Goal: Task Accomplishment & Management: Manage account settings

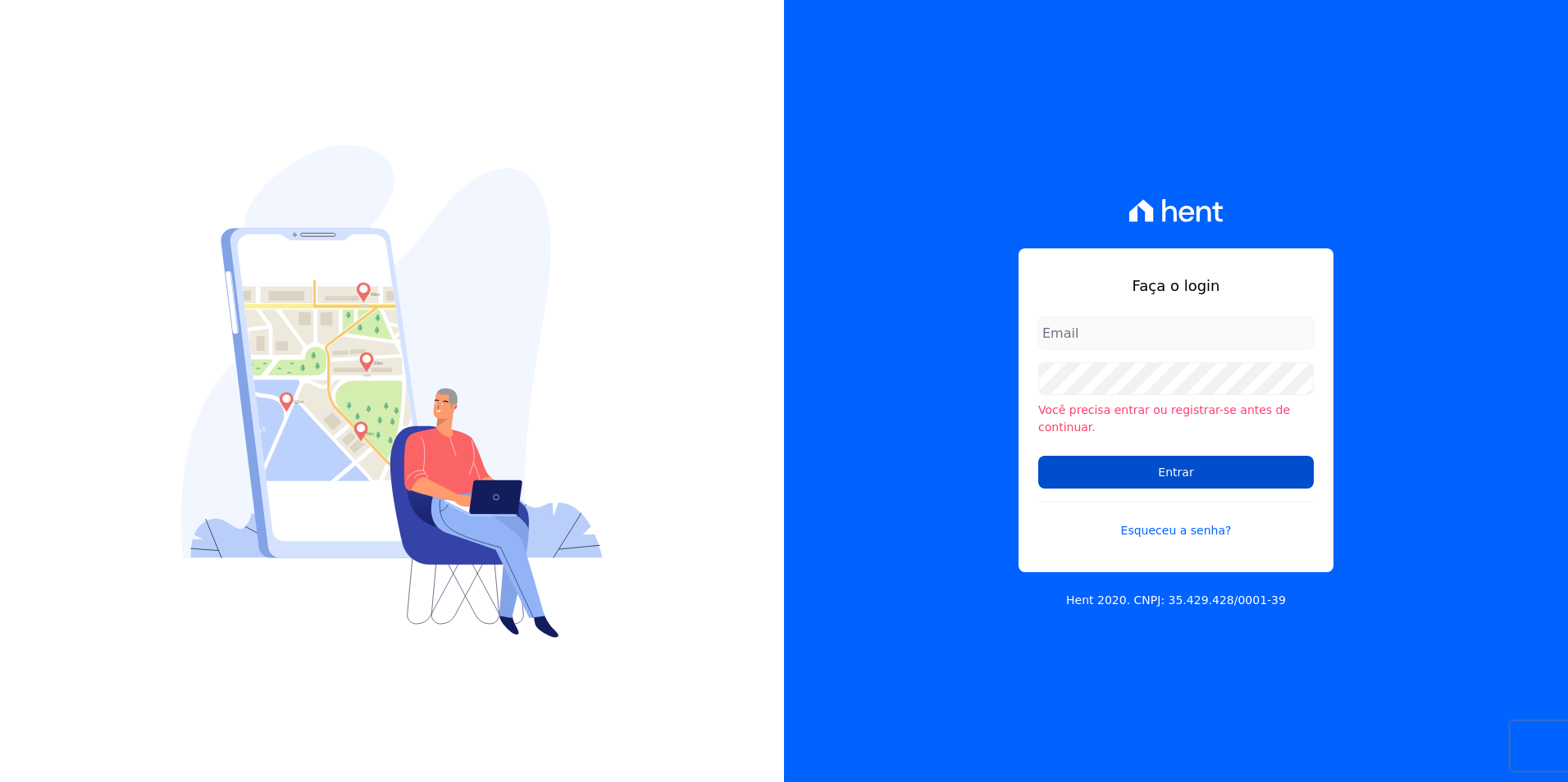
type input "[PERSON_NAME][EMAIL_ADDRESS][DOMAIN_NAME]"
click at [1125, 466] on input "Entrar" at bounding box center [1176, 472] width 276 height 33
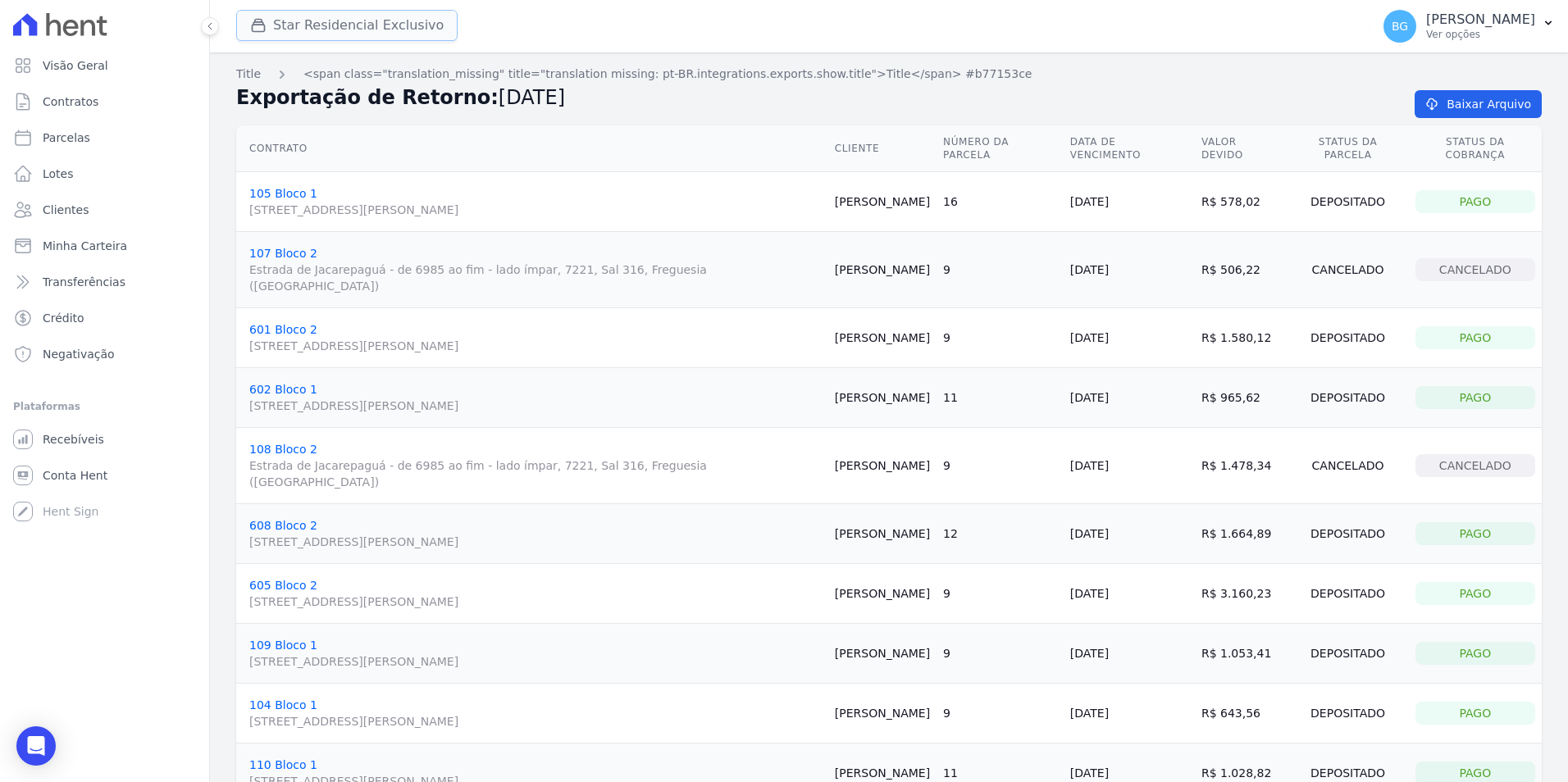
click at [314, 36] on button "Star Residencial Exclusivo" at bounding box center [346, 25] width 221 height 31
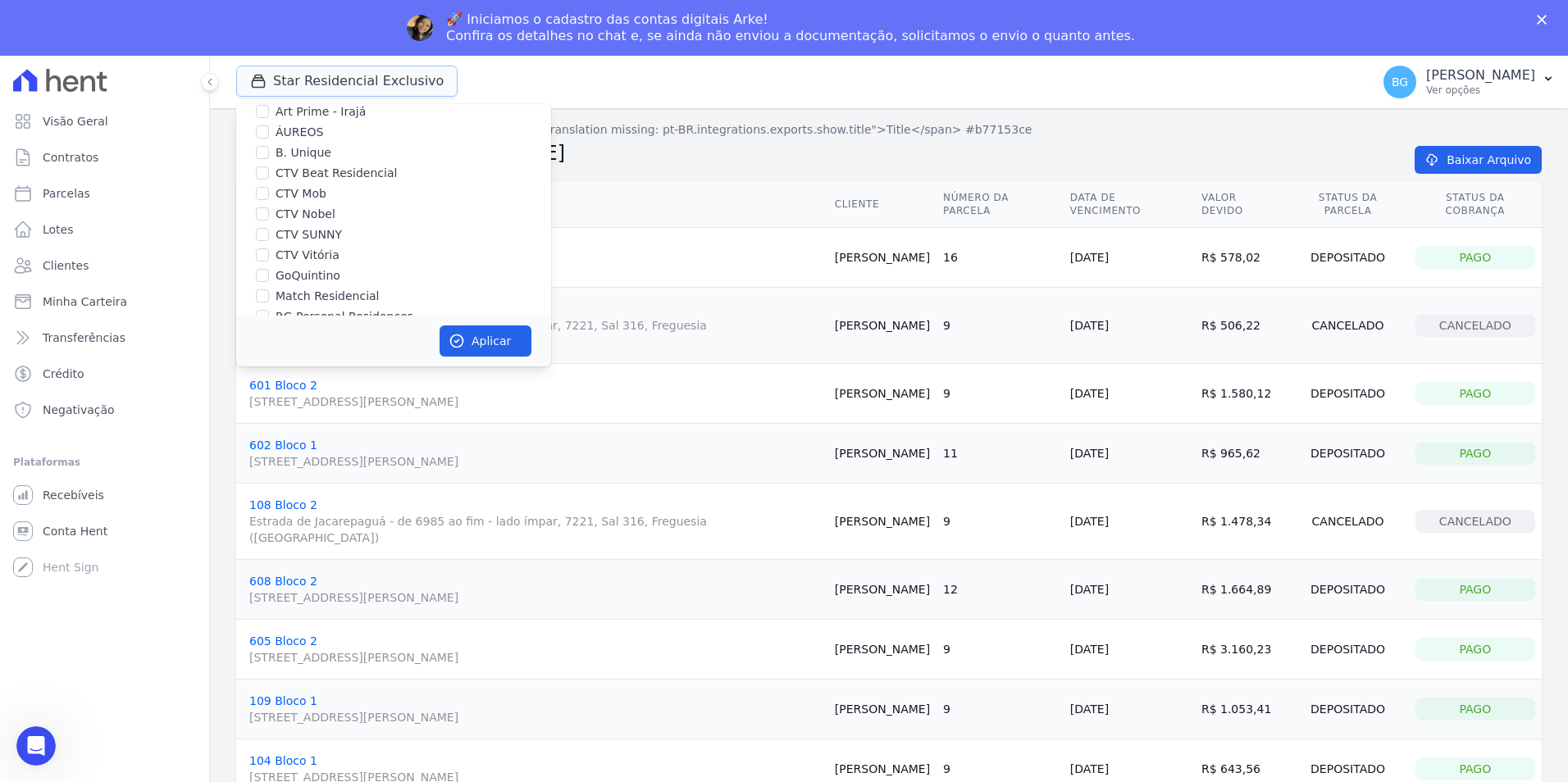
scroll to position [82, 0]
click at [312, 230] on label "CTV Vitória" at bounding box center [307, 228] width 64 height 17
click at [269, 230] on input "CTV Vitória" at bounding box center [262, 227] width 13 height 13
checkbox input "true"
click at [485, 342] on button "Aplicar" at bounding box center [486, 341] width 92 height 31
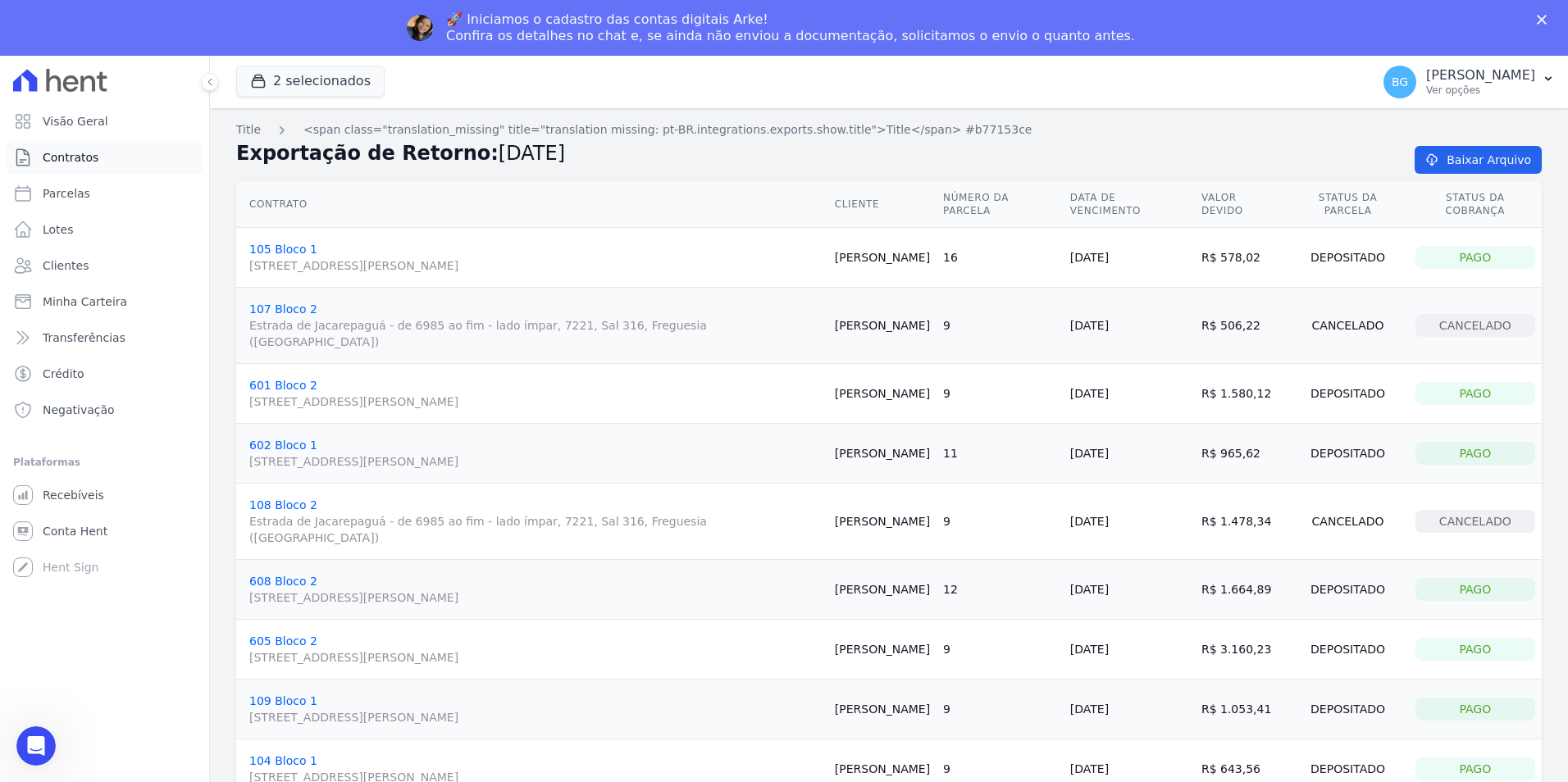
scroll to position [0, 0]
click at [79, 268] on span "Clientes" at bounding box center [65, 266] width 46 height 17
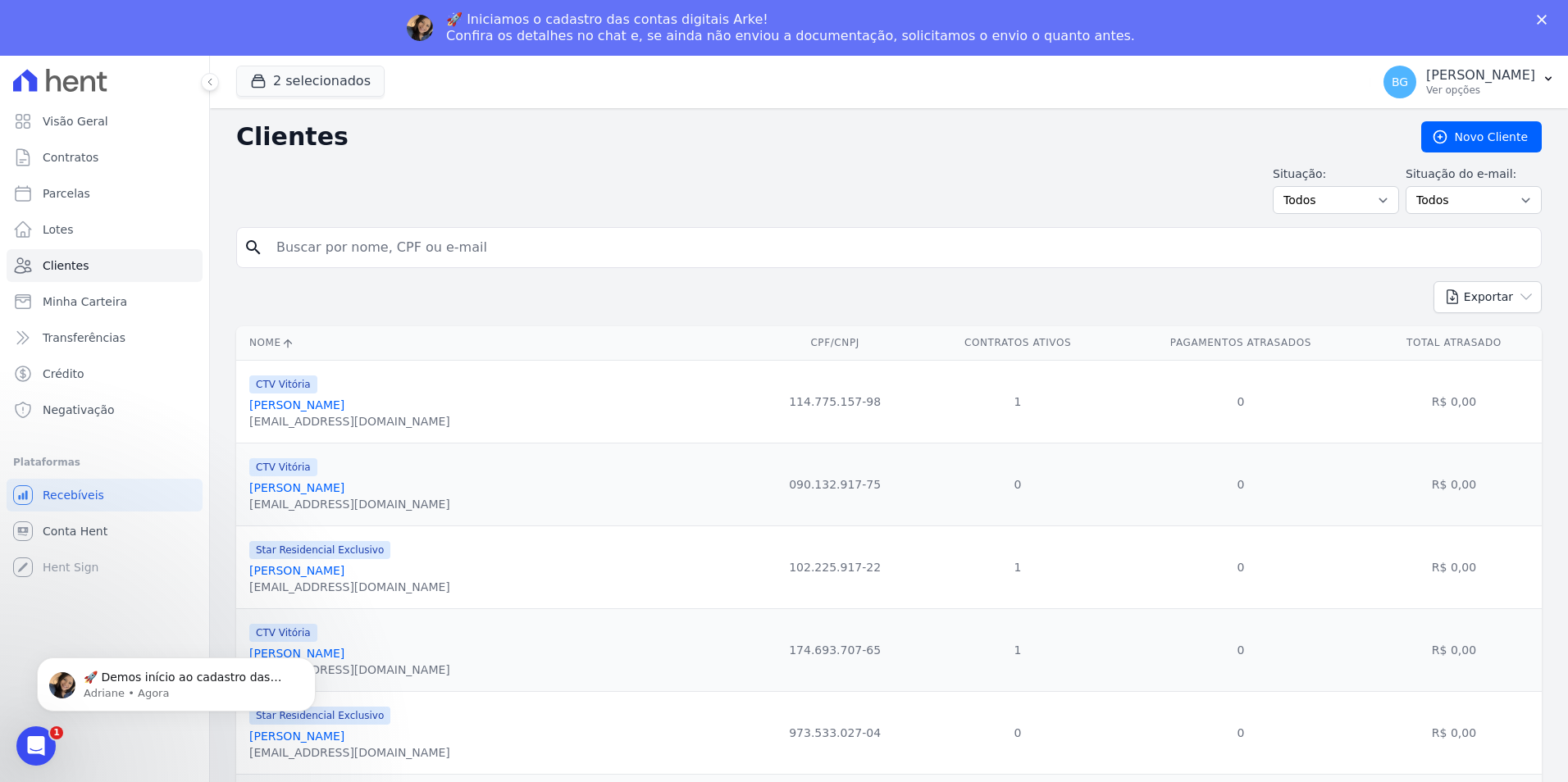
click at [376, 249] on input "search" at bounding box center [900, 247] width 1268 height 33
type input "[PERSON_NAME]"
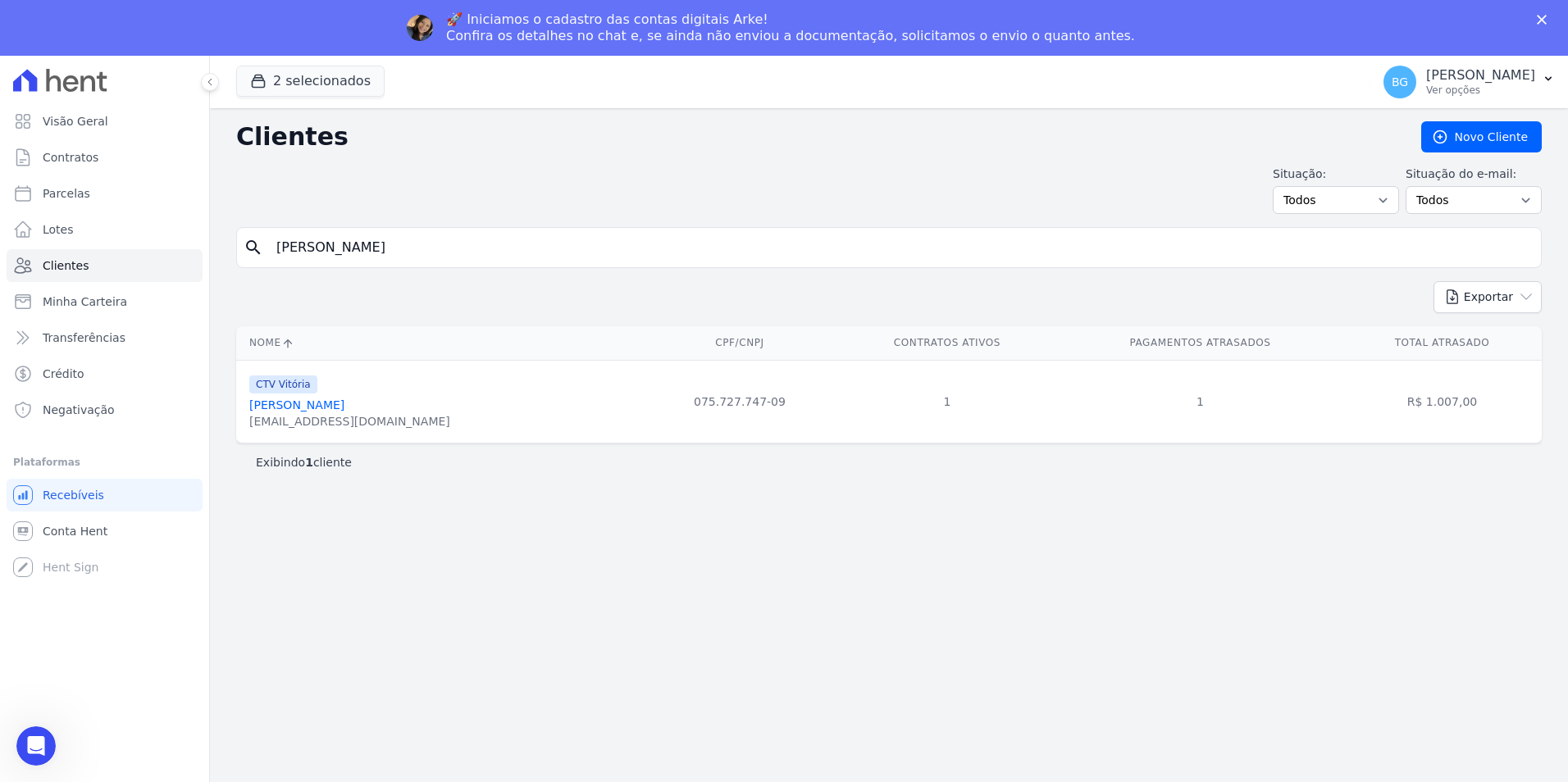
click at [388, 352] on th "Nome" at bounding box center [439, 343] width 406 height 34
click at [345, 402] on link "[PERSON_NAME]" at bounding box center [297, 404] width 95 height 13
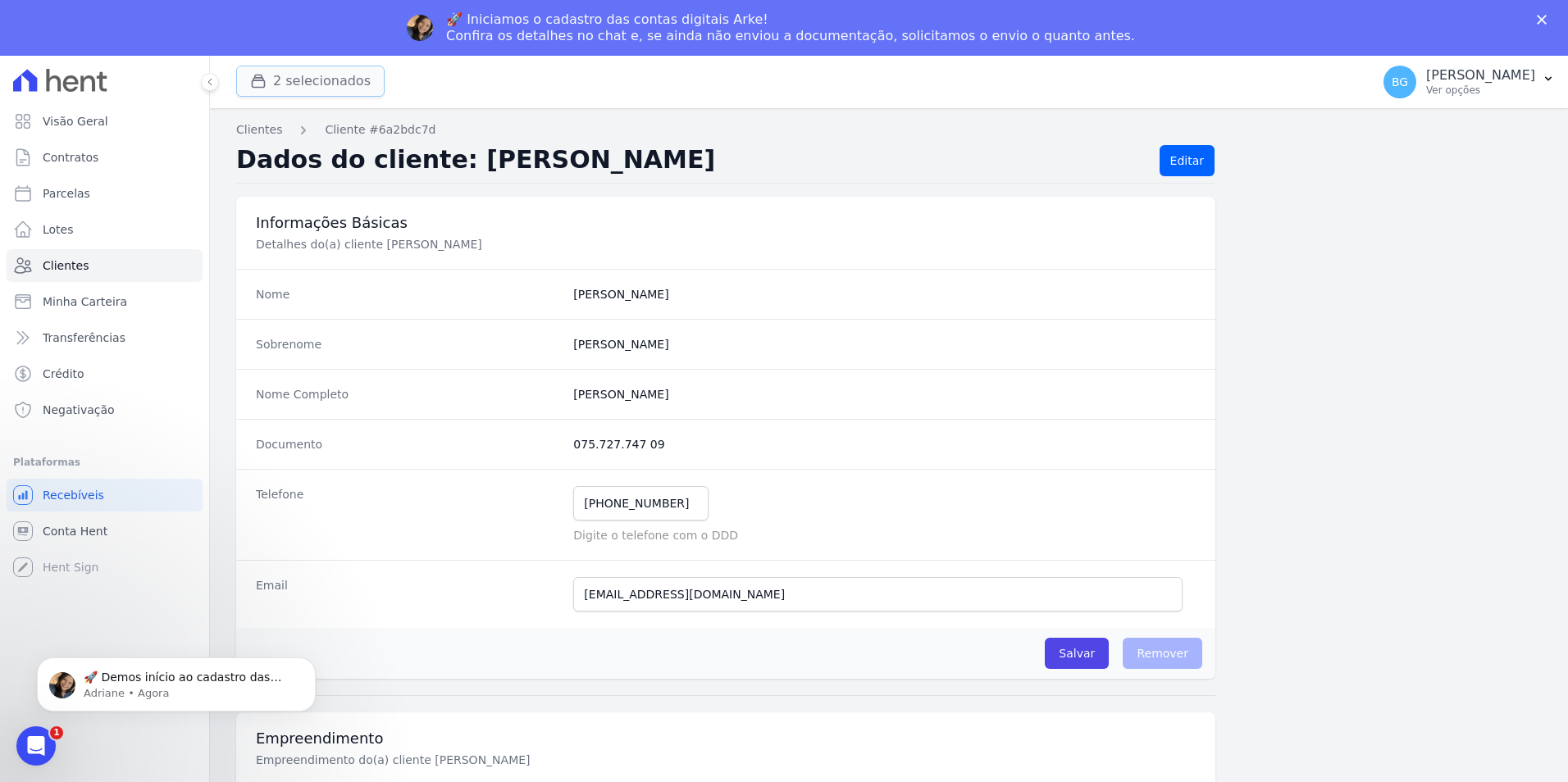
click at [286, 84] on button "2 selecionados" at bounding box center [310, 80] width 149 height 31
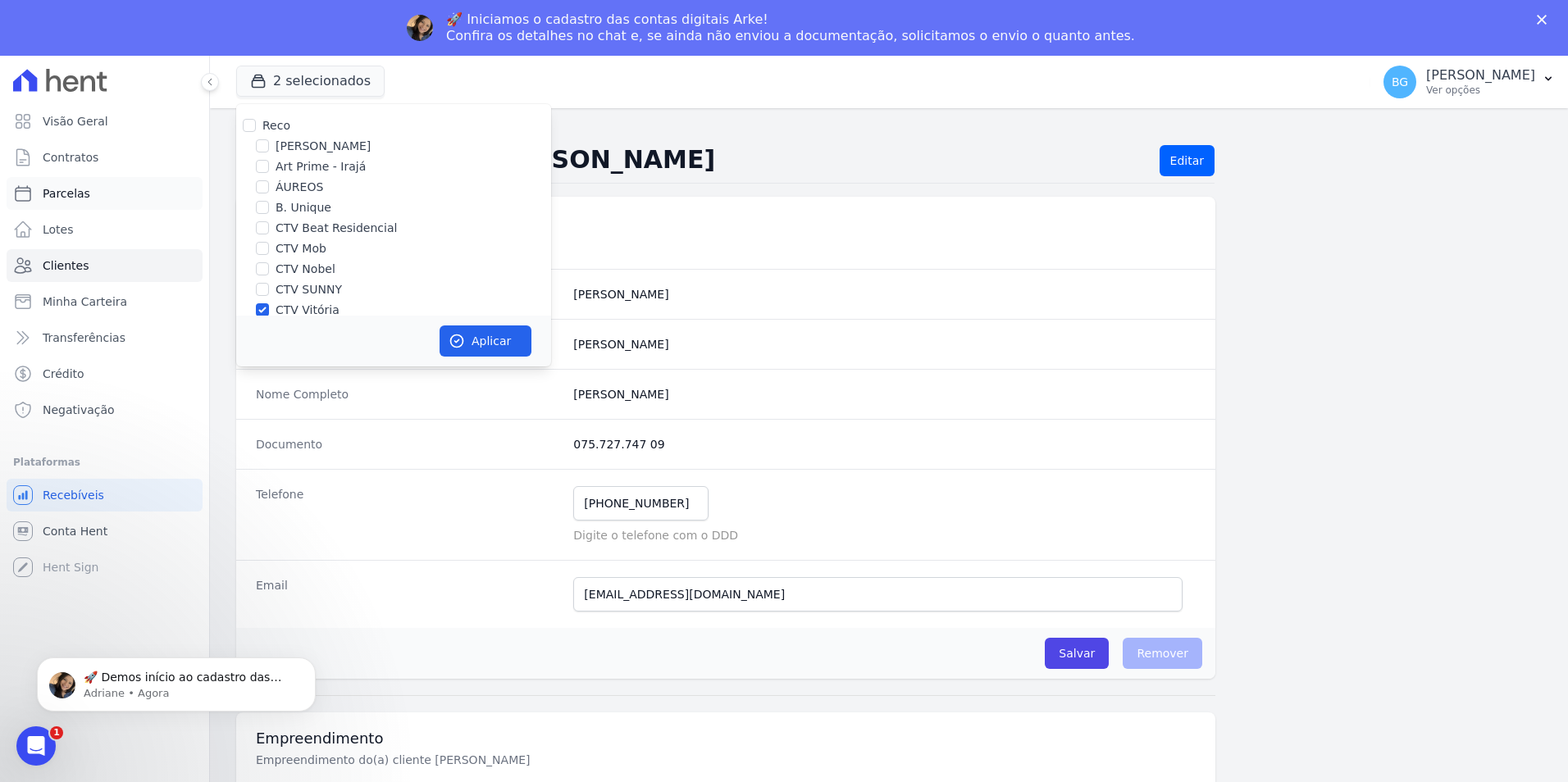
click at [73, 188] on span "Parcelas" at bounding box center [66, 193] width 48 height 17
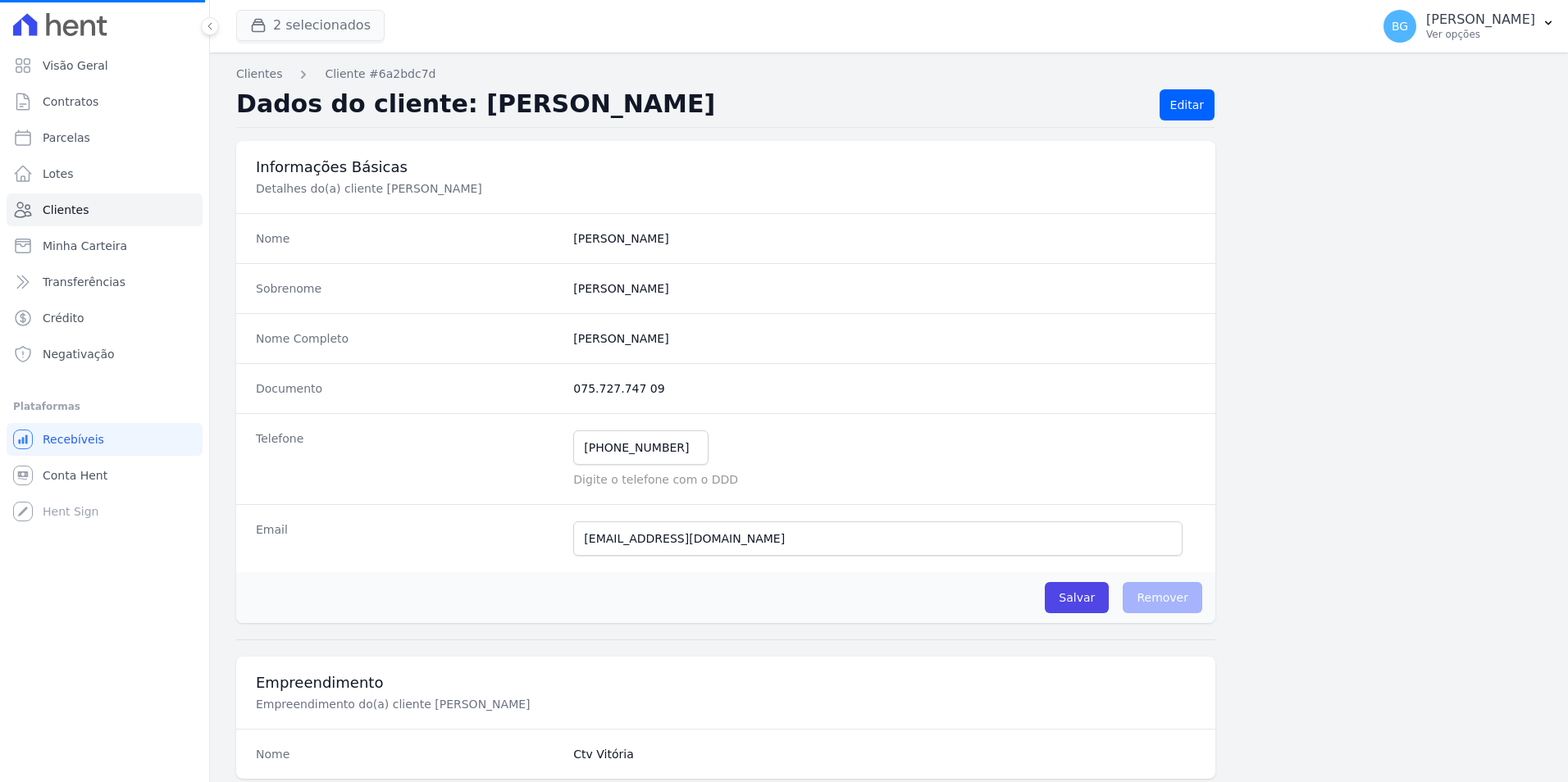
select select
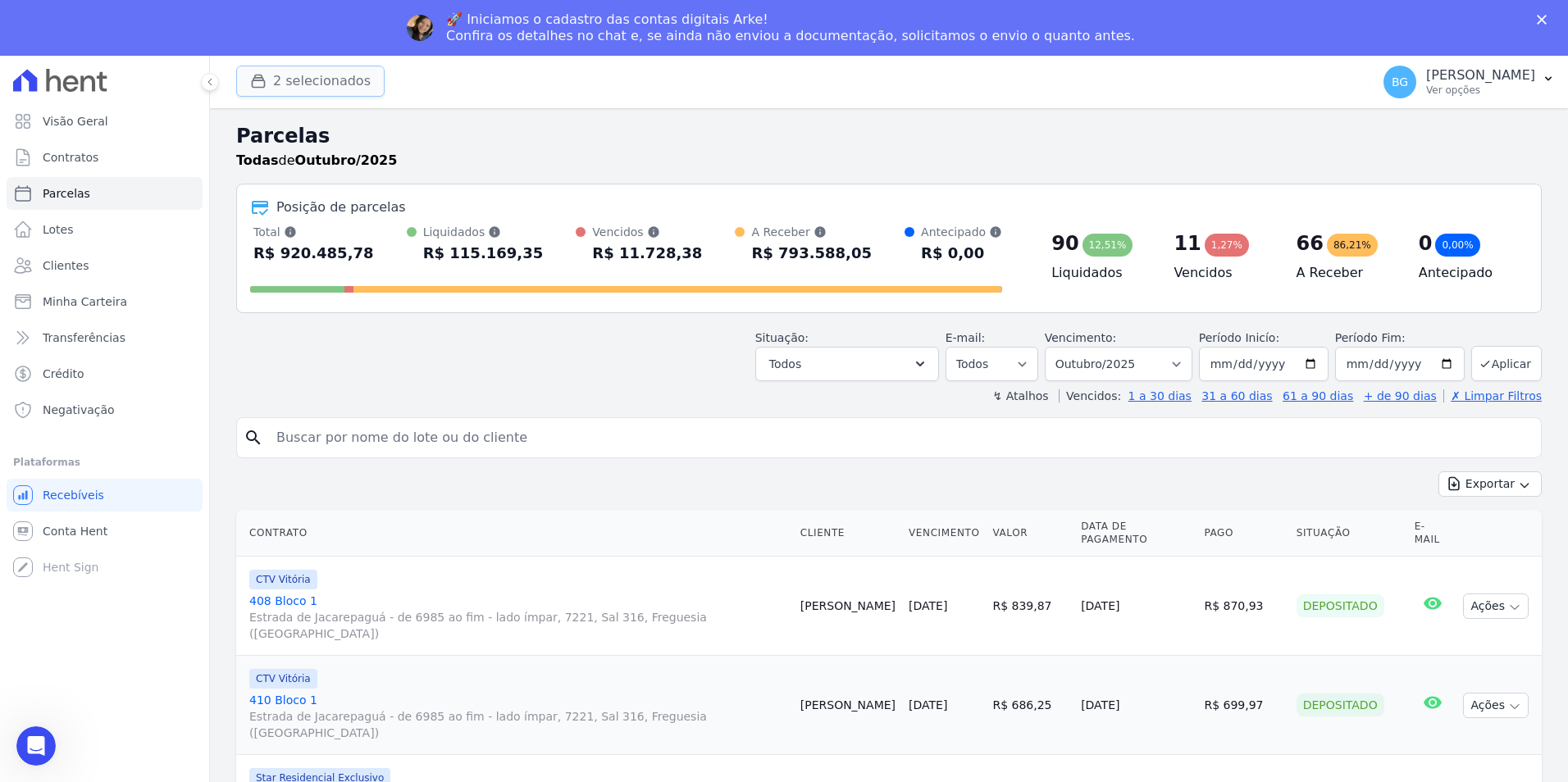
click at [287, 82] on button "2 selecionados" at bounding box center [310, 80] width 149 height 31
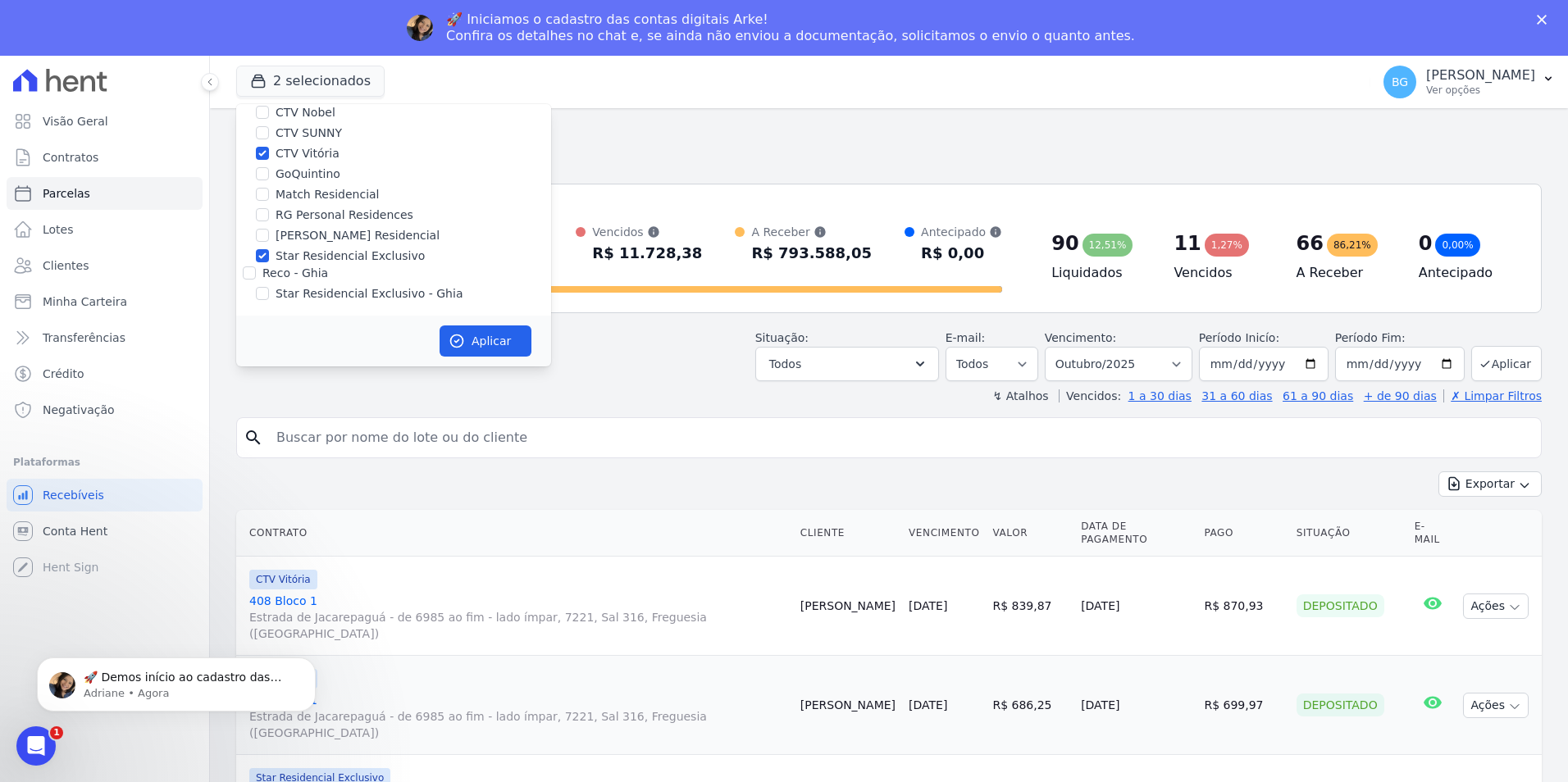
click at [303, 258] on label "Star Residencial Exclusivo" at bounding box center [350, 256] width 150 height 17
click at [269, 258] on input "Star Residencial Exclusivo" at bounding box center [262, 256] width 13 height 13
checkbox input "false"
click at [477, 337] on button "Aplicar" at bounding box center [486, 341] width 92 height 31
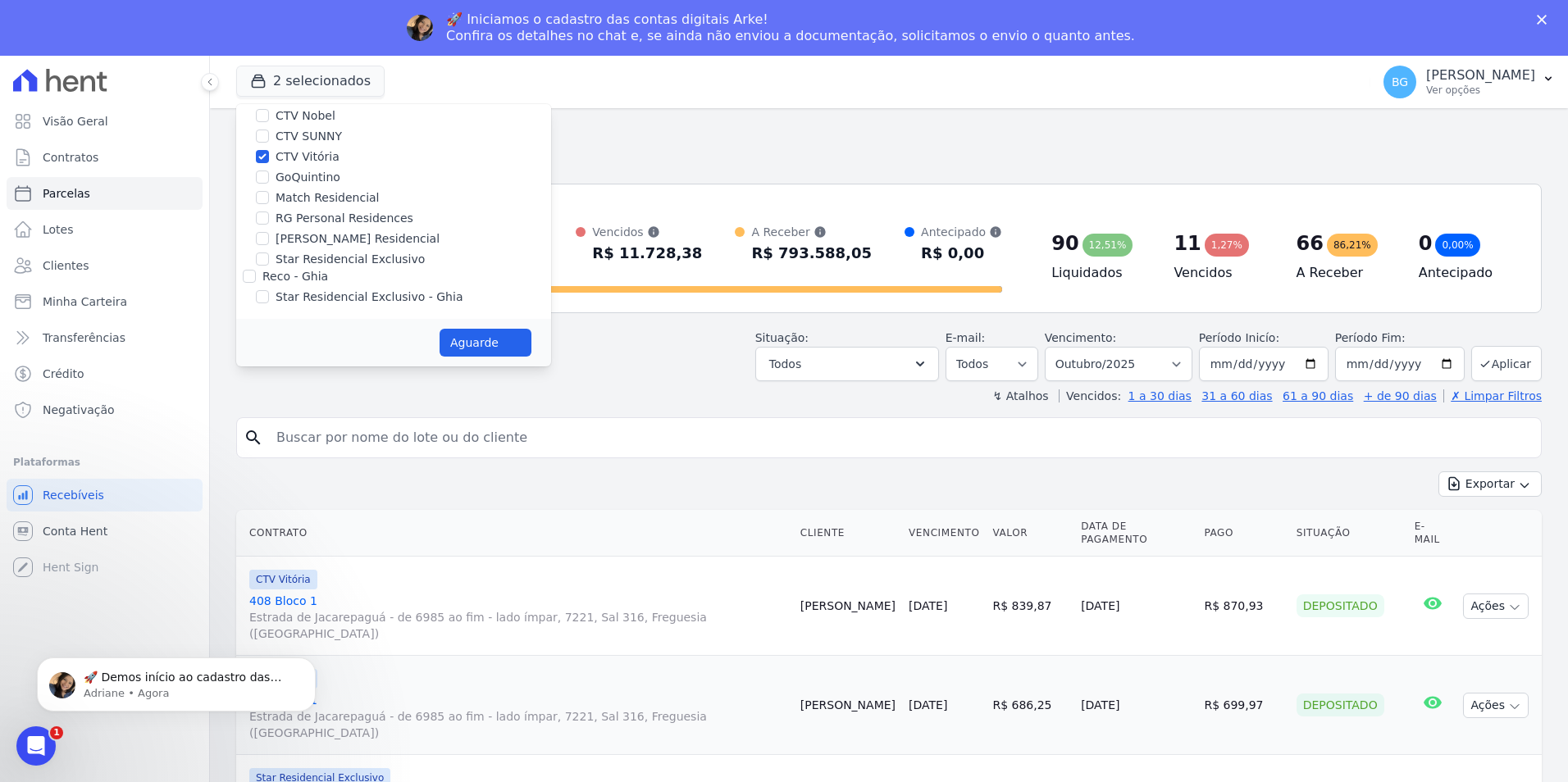
select select
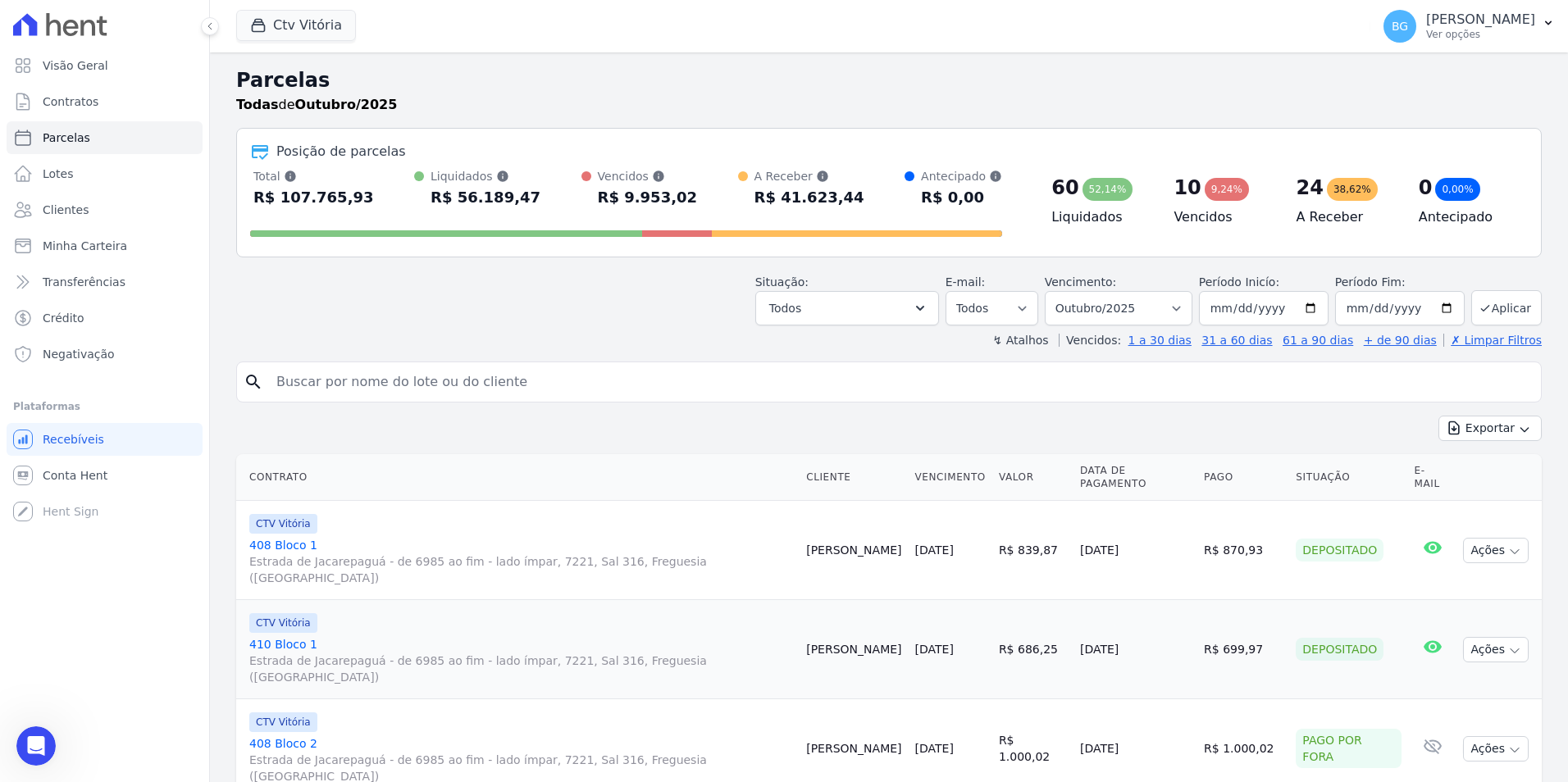
scroll to position [0, 0]
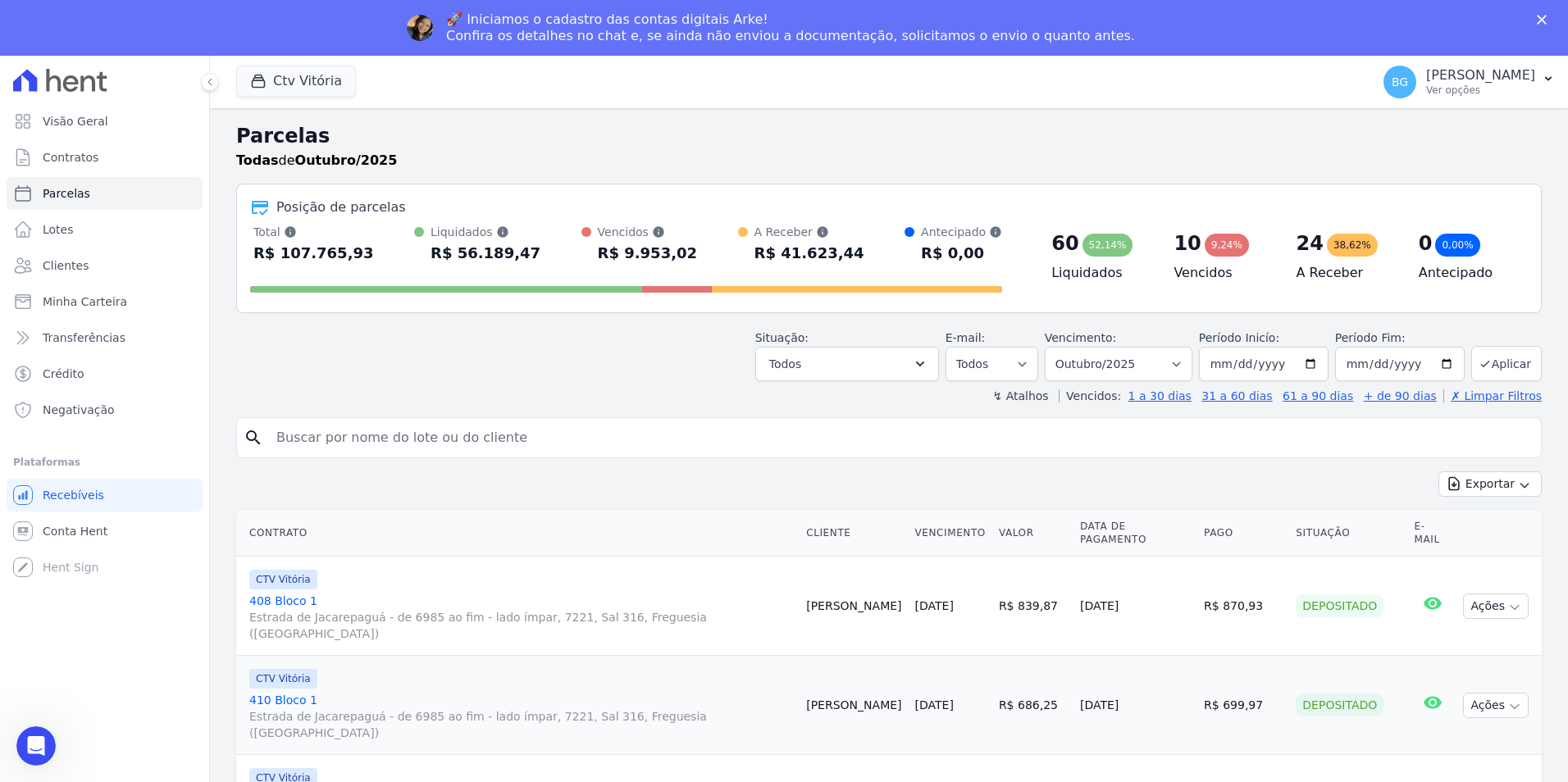
click at [1537, 22] on icon "Fechar" at bounding box center [1542, 20] width 10 height 10
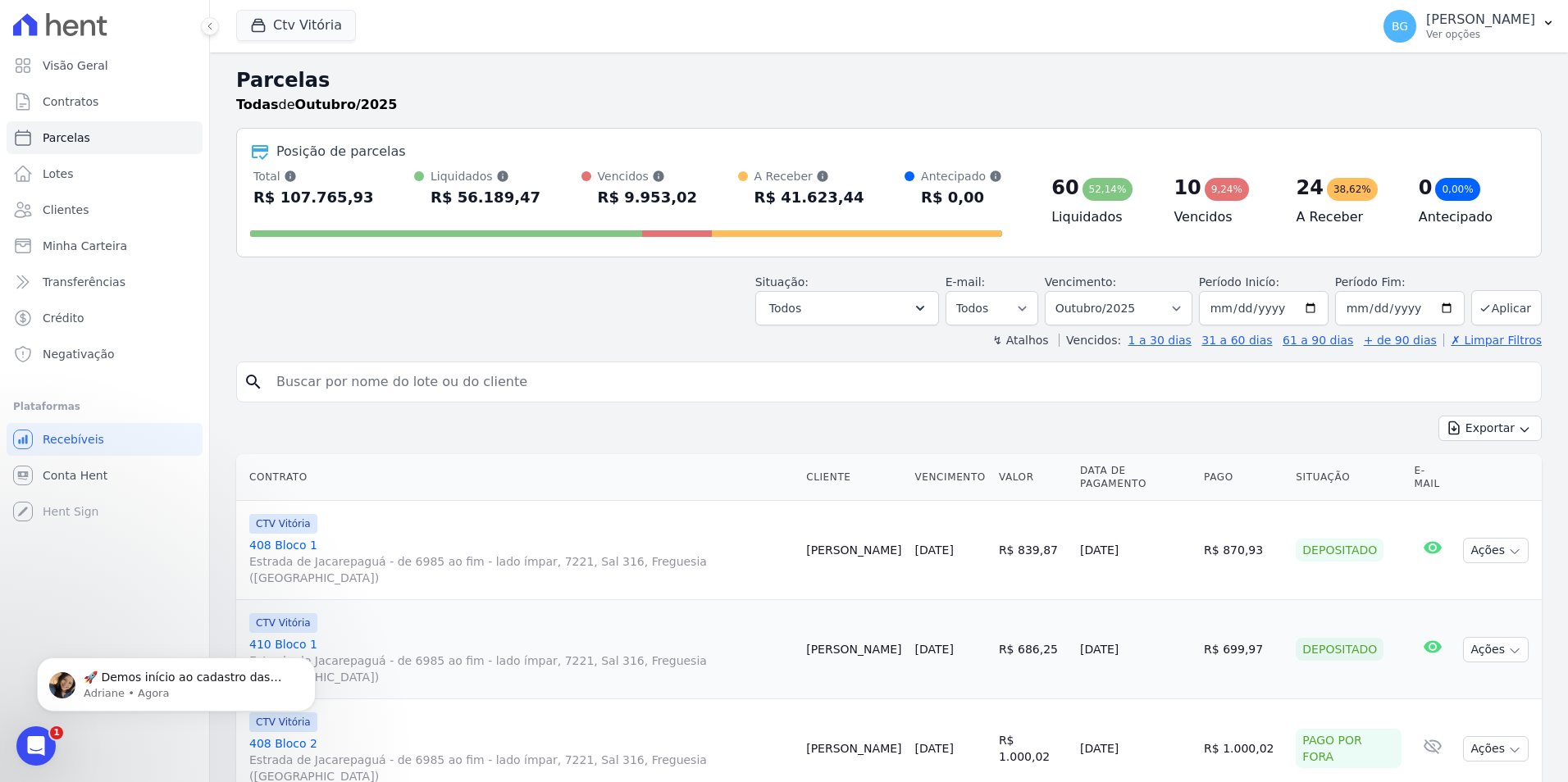
click at [515, 380] on input "search" at bounding box center [900, 382] width 1268 height 33
type input "306"
select select
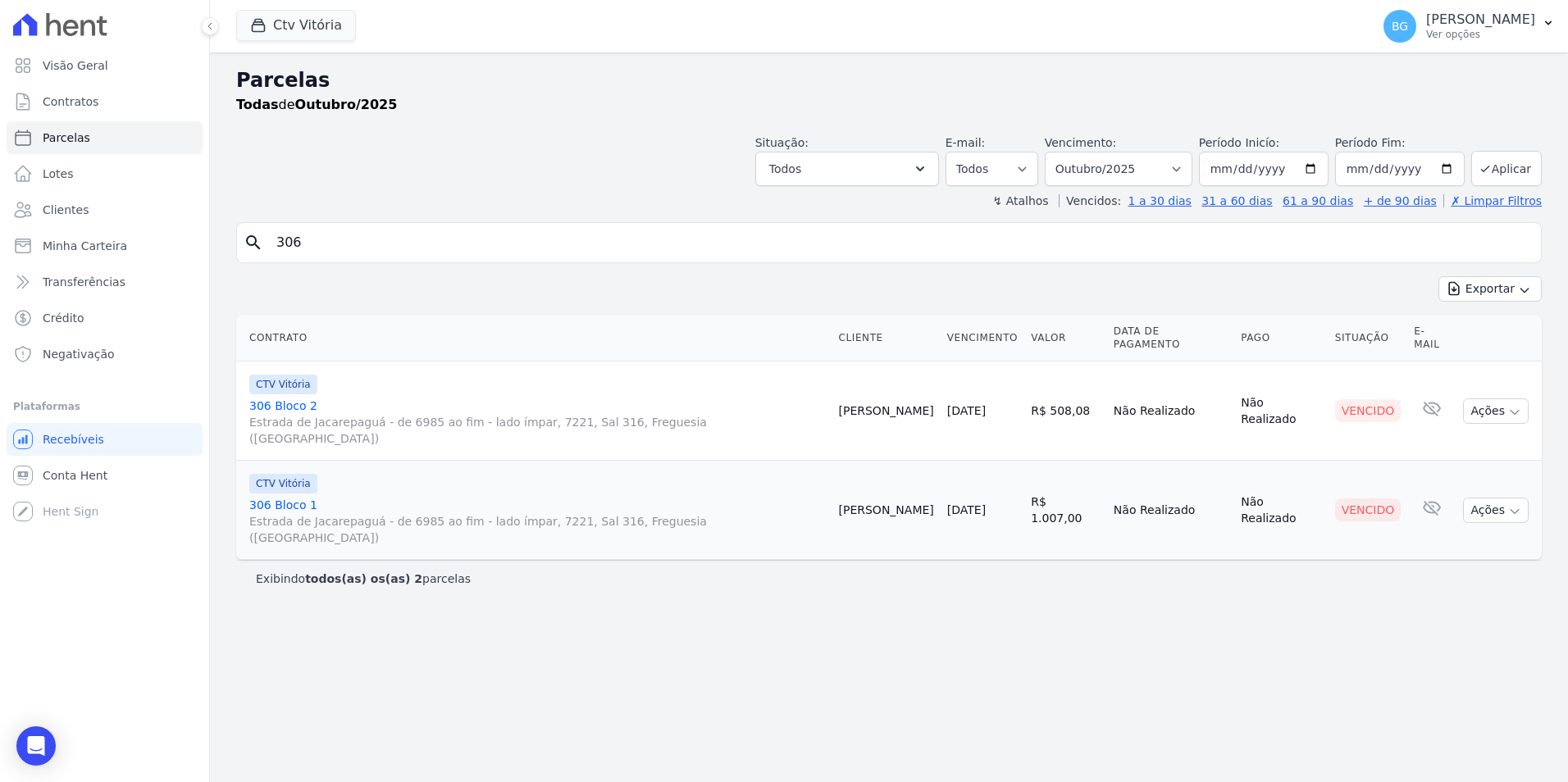
click at [304, 513] on span "Estrada de Jacarepaguá - de 6985 ao fim - lado ímpar, 7221, Sal 316, Freguesia …" at bounding box center [538, 529] width 577 height 33
